Goal: Navigation & Orientation: Find specific page/section

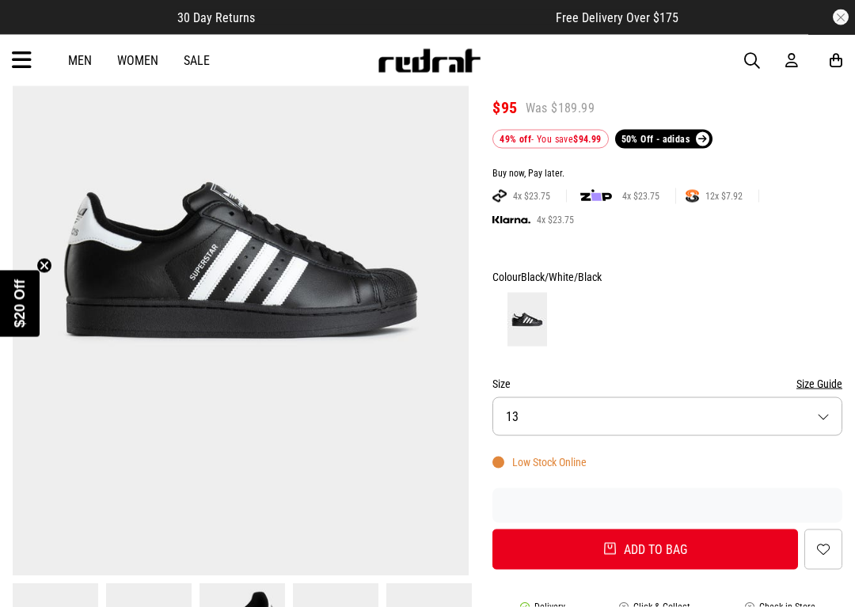
scroll to position [196, 0]
click at [835, 417] on button "Size 13" at bounding box center [668, 416] width 350 height 39
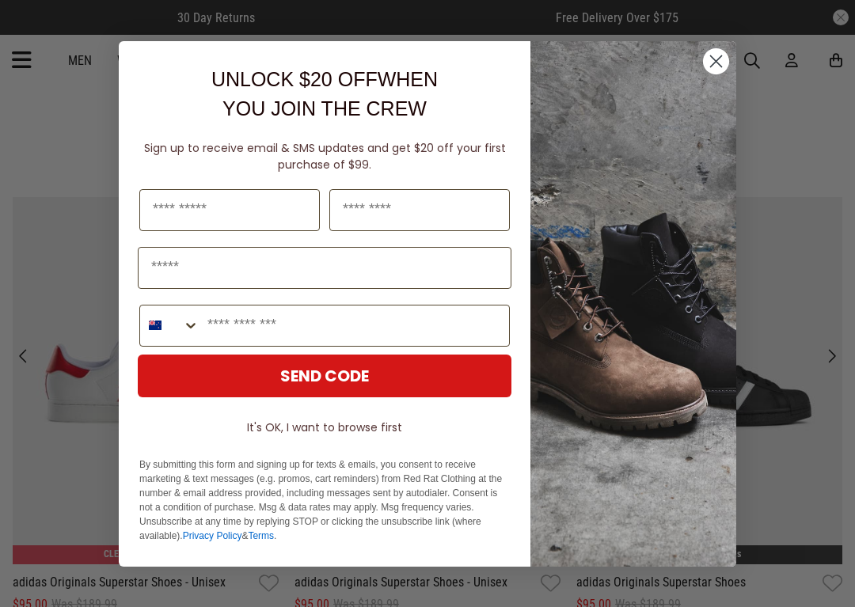
scroll to position [1250, 0]
click at [717, 60] on icon "Close dialog" at bounding box center [716, 60] width 11 height 11
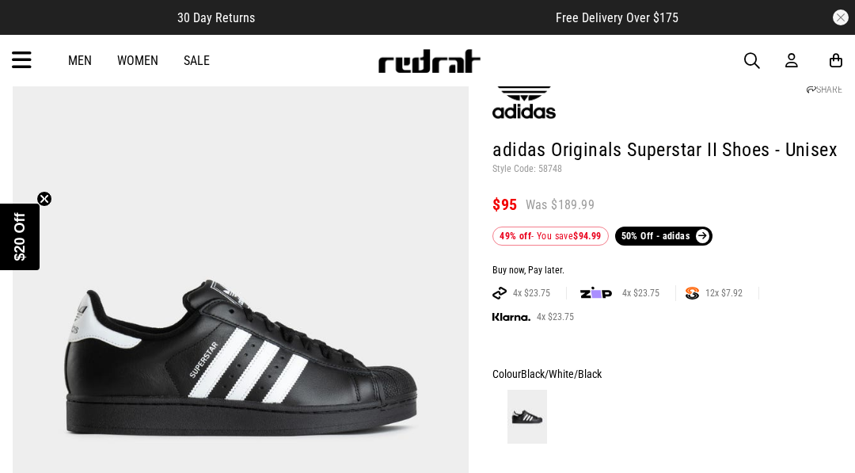
scroll to position [0, 0]
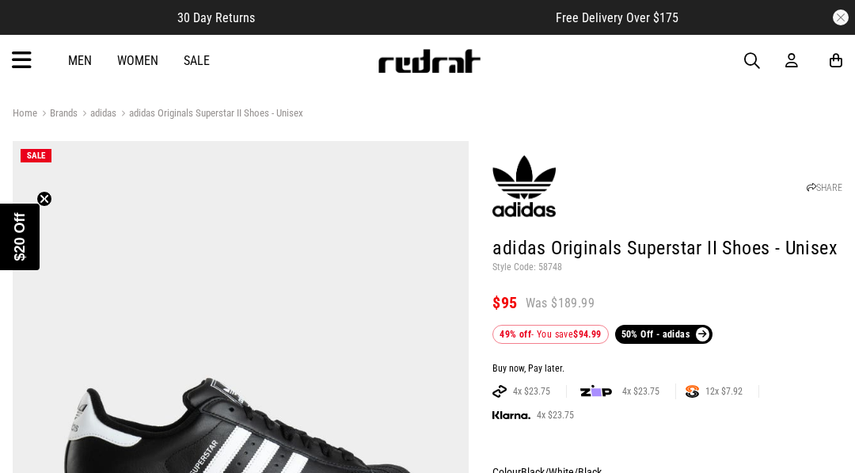
click at [30, 59] on icon at bounding box center [22, 61] width 20 height 26
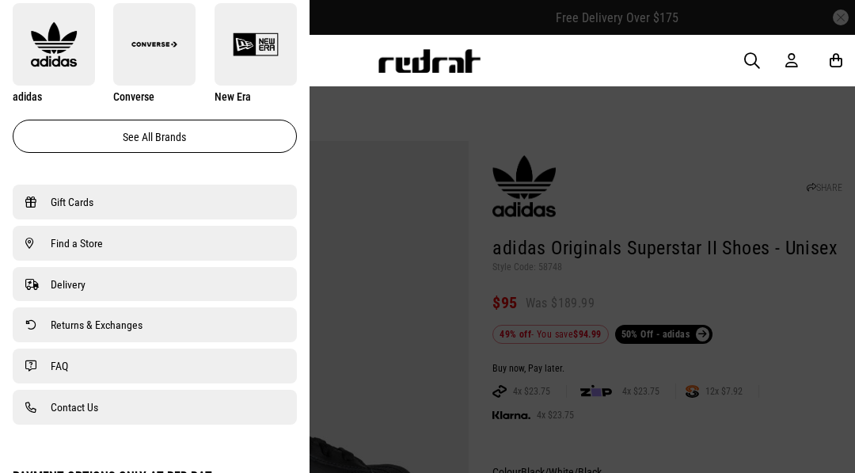
scroll to position [973, 0]
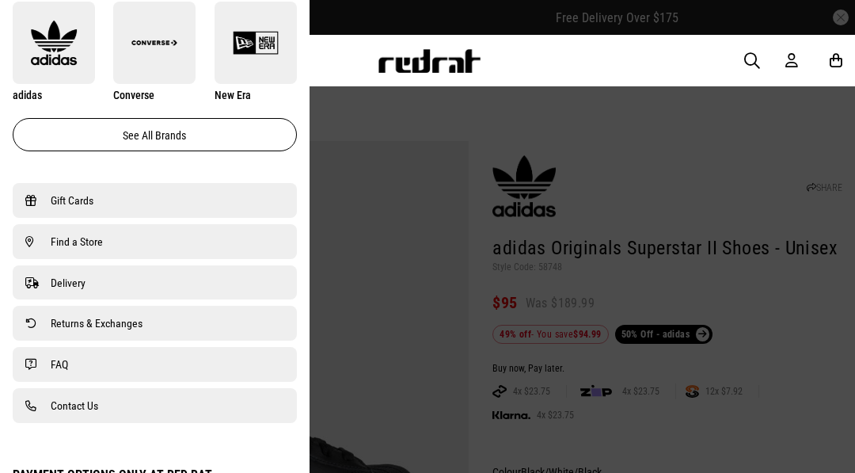
click at [247, 249] on link "Find a Store" at bounding box center [154, 241] width 259 height 19
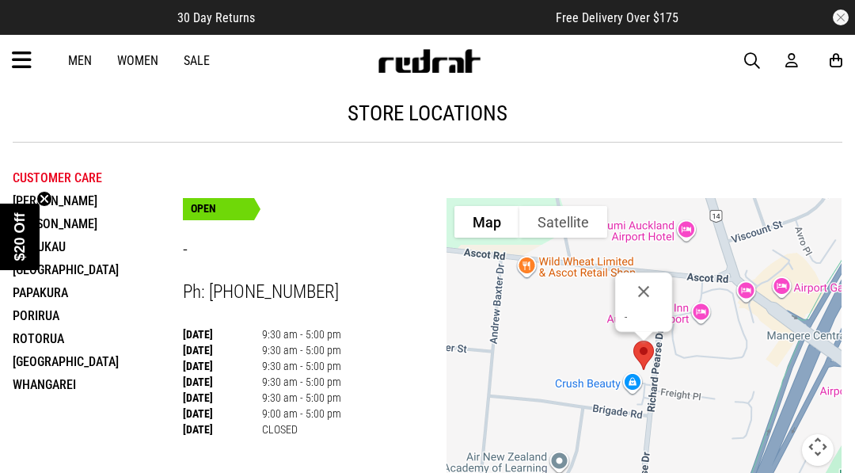
click at [50, 242] on li "Manukau" at bounding box center [98, 246] width 170 height 23
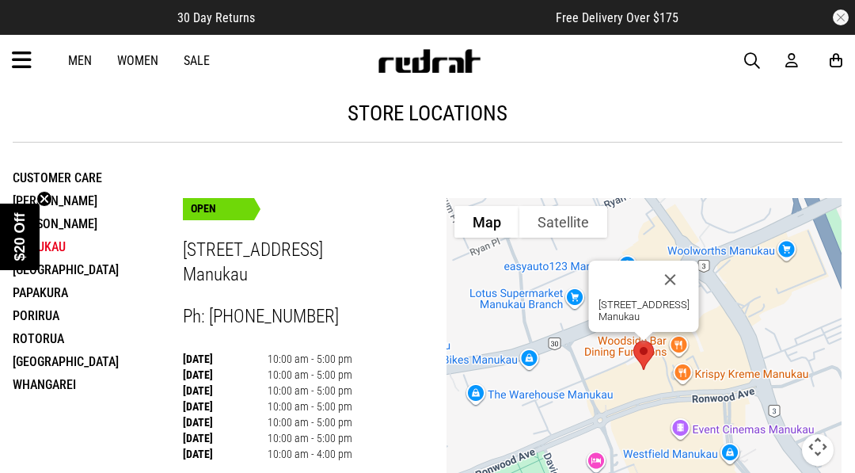
click at [120, 335] on li "Rotorua" at bounding box center [98, 338] width 170 height 23
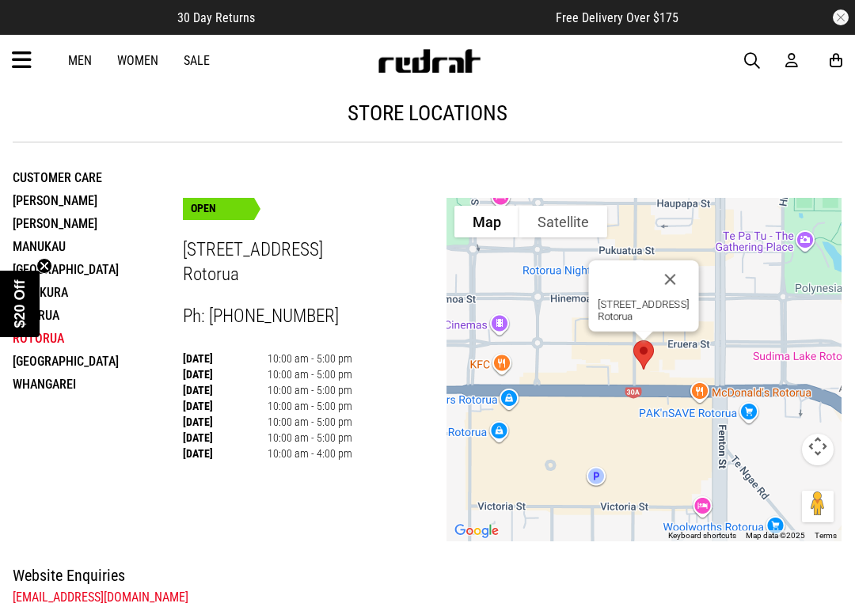
click at [64, 294] on li "Papakura" at bounding box center [98, 292] width 170 height 23
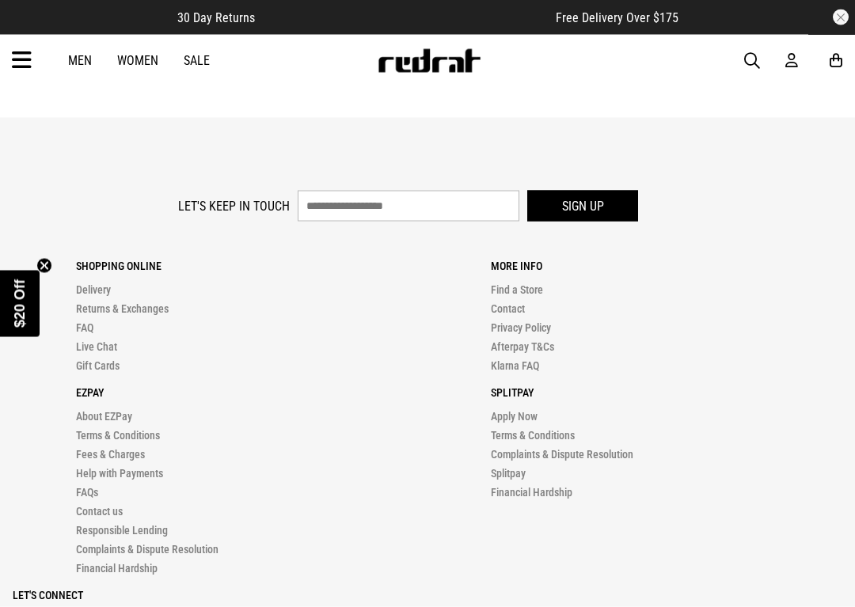
scroll to position [801, 0]
